Goal: Task Accomplishment & Management: Complete application form

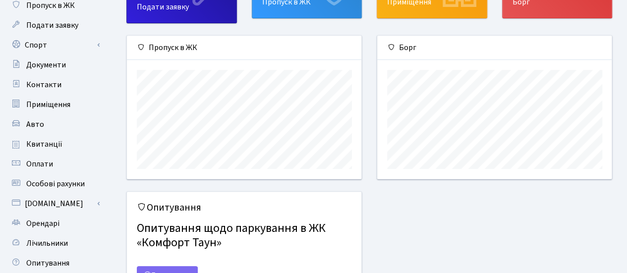
scroll to position [99, 0]
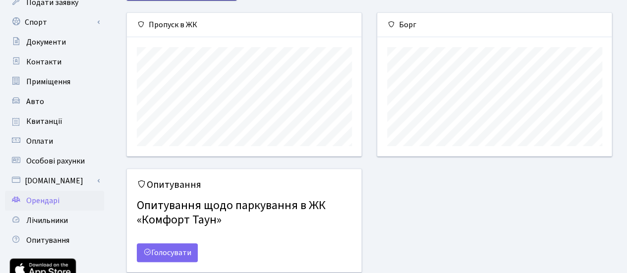
click at [40, 201] on span "Орендарі" at bounding box center [42, 200] width 33 height 11
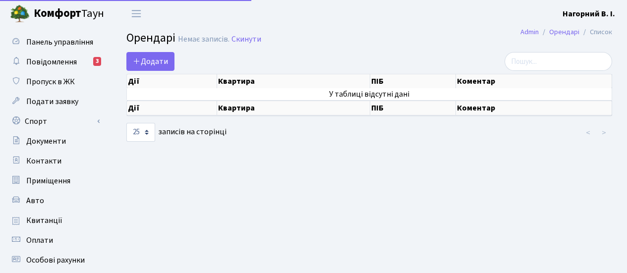
select select "25"
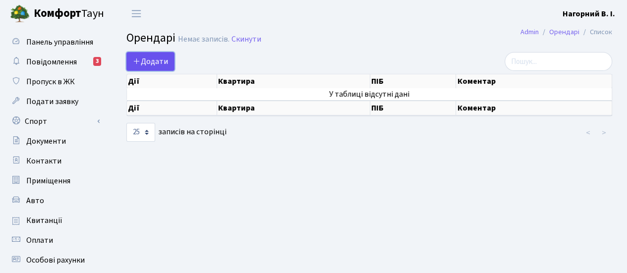
click at [154, 60] on span "Додати" at bounding box center [150, 61] width 35 height 11
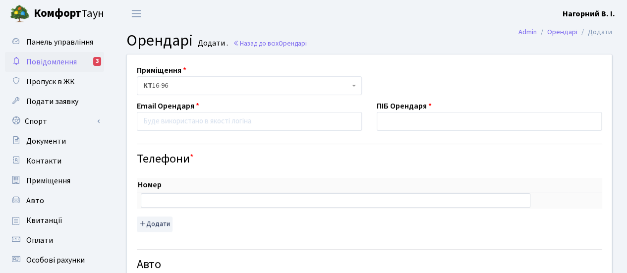
click at [53, 61] on span "Повідомлення" at bounding box center [51, 62] width 51 height 11
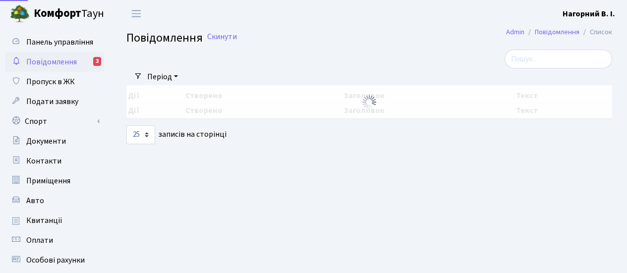
select select "25"
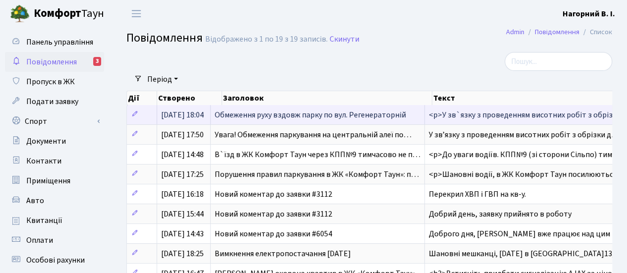
click at [321, 114] on span "Обмеження руху вздовж парку по вул. Регенераторній" at bounding box center [310, 115] width 191 height 11
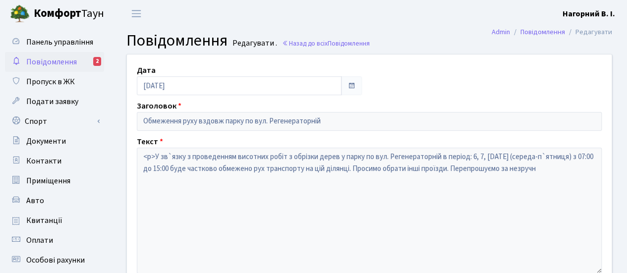
click at [79, 58] on link "Повідомлення 2" at bounding box center [54, 62] width 99 height 20
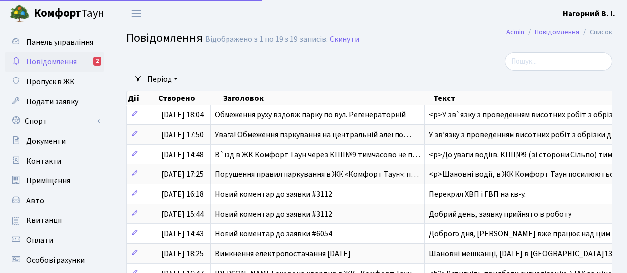
select select "25"
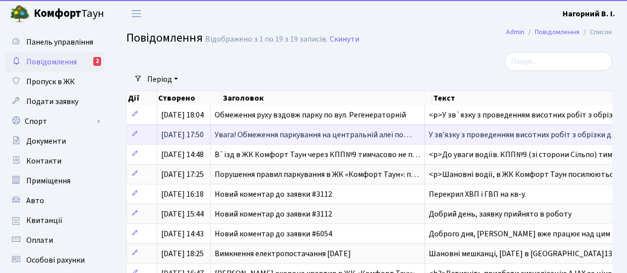
click at [319, 134] on span "Увага! Обмеження паркування на центральній алеї по…" at bounding box center [313, 134] width 197 height 11
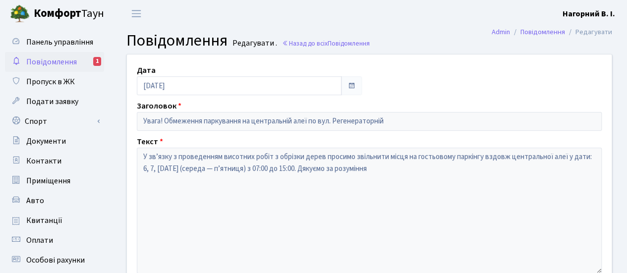
click at [54, 61] on span "Повідомлення" at bounding box center [51, 62] width 51 height 11
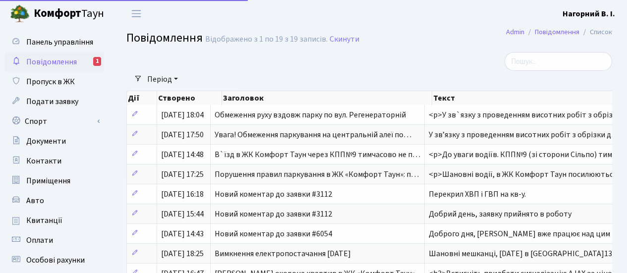
select select "25"
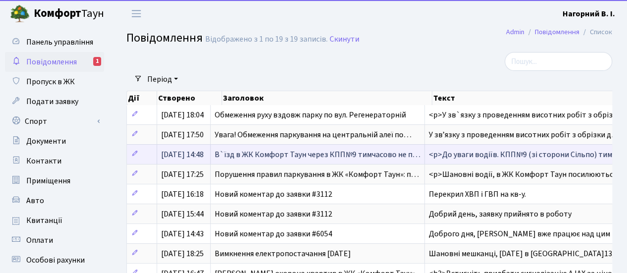
click at [241, 155] on span "В`їзд в ЖК Комфорт Таун через КПП№9 тимчасово не п…" at bounding box center [318, 154] width 206 height 11
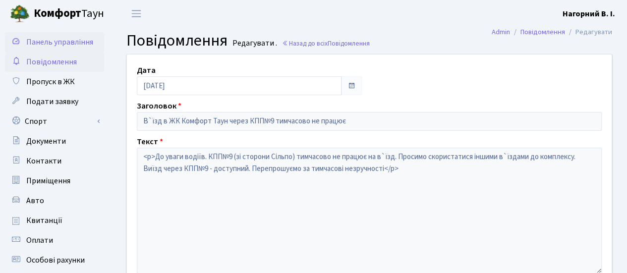
click at [43, 38] on span "Панель управління" at bounding box center [59, 42] width 67 height 11
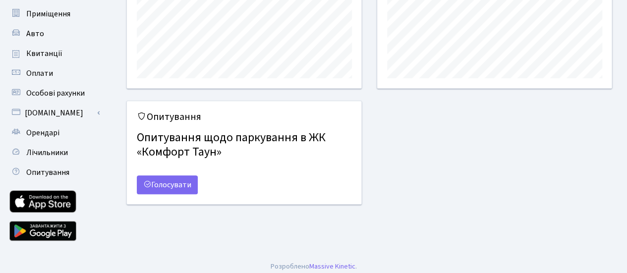
scroll to position [173, 0]
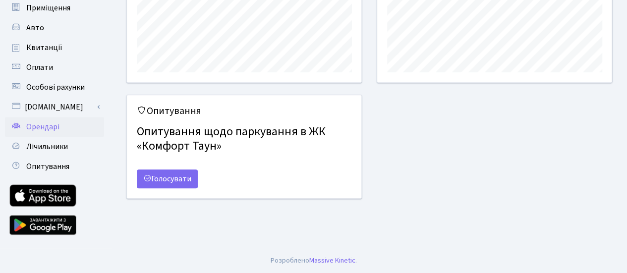
click at [31, 123] on span "Орендарі" at bounding box center [42, 126] width 33 height 11
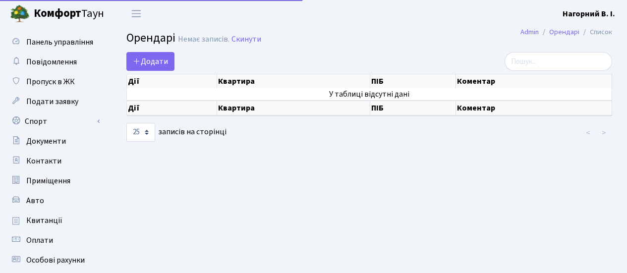
select select "25"
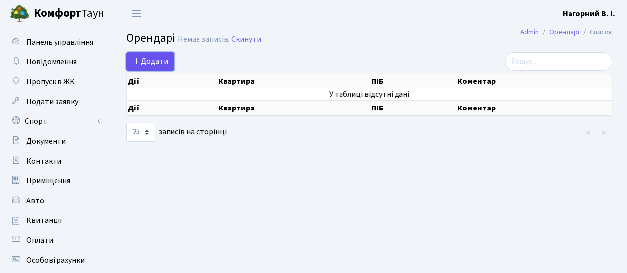
click at [159, 56] on span "Додати" at bounding box center [150, 61] width 35 height 11
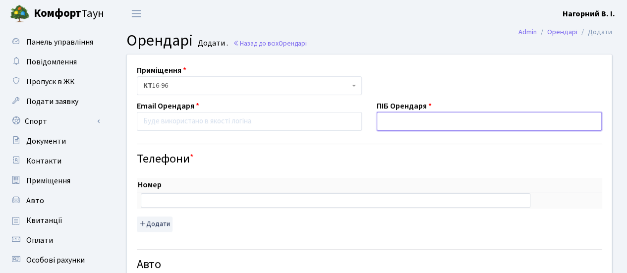
click at [403, 117] on input "text" at bounding box center [489, 121] width 225 height 19
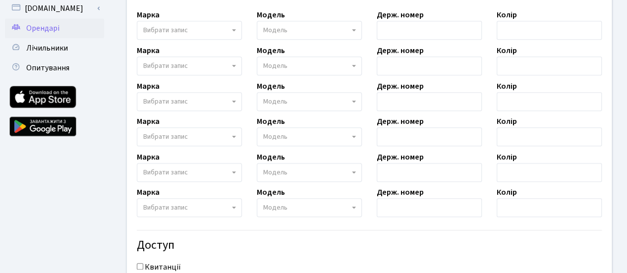
scroll to position [298, 0]
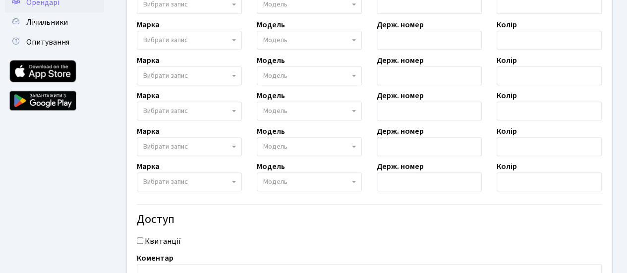
click at [53, 73] on link at bounding box center [42, 71] width 67 height 22
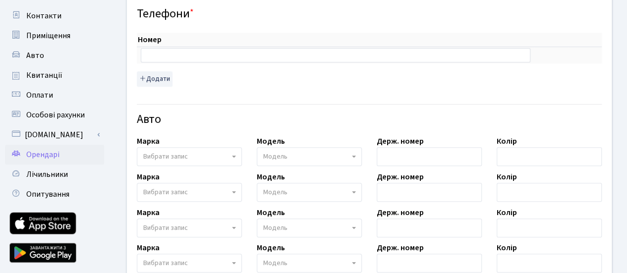
scroll to position [0, 0]
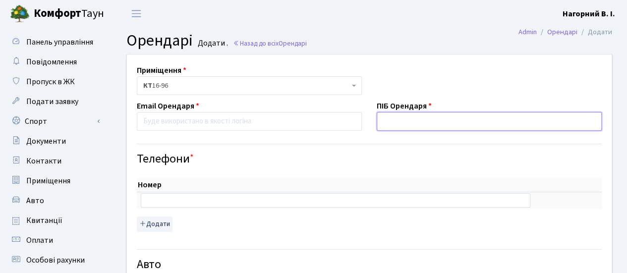
click at [389, 118] on input "text" at bounding box center [489, 121] width 225 height 19
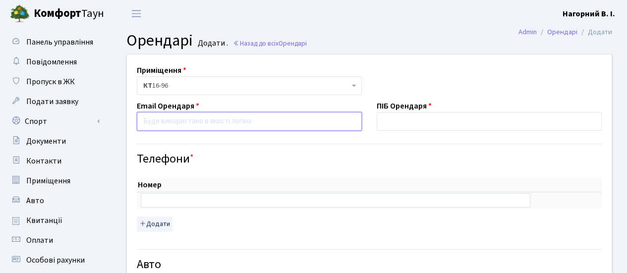
click at [190, 122] on input "email" at bounding box center [249, 121] width 225 height 19
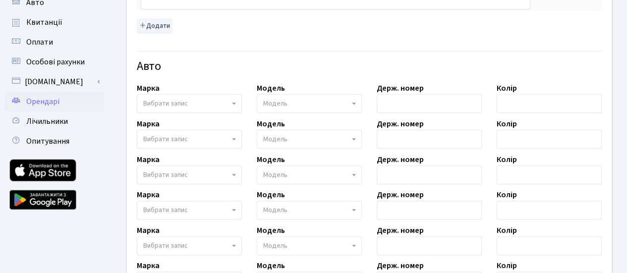
scroll to position [393, 0]
